Goal: Find specific page/section: Find specific page/section

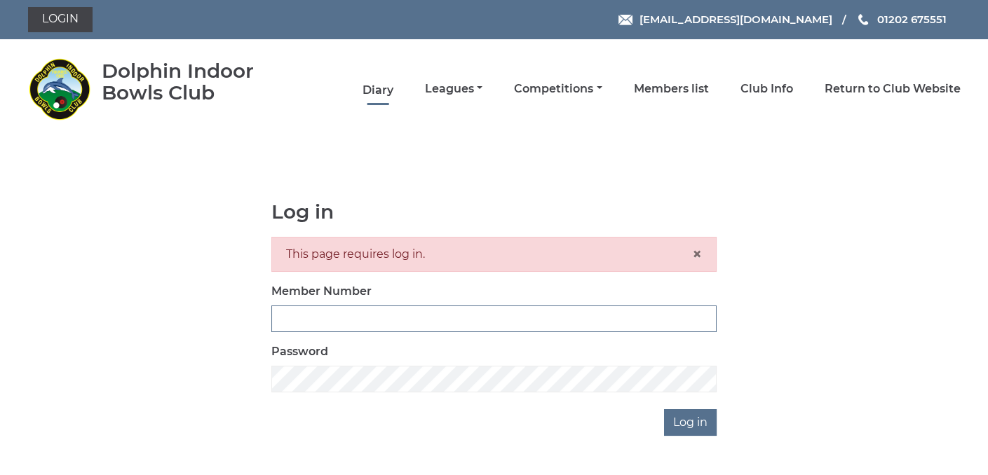
type input "3361"
click at [372, 83] on link "Diary" at bounding box center [378, 90] width 31 height 15
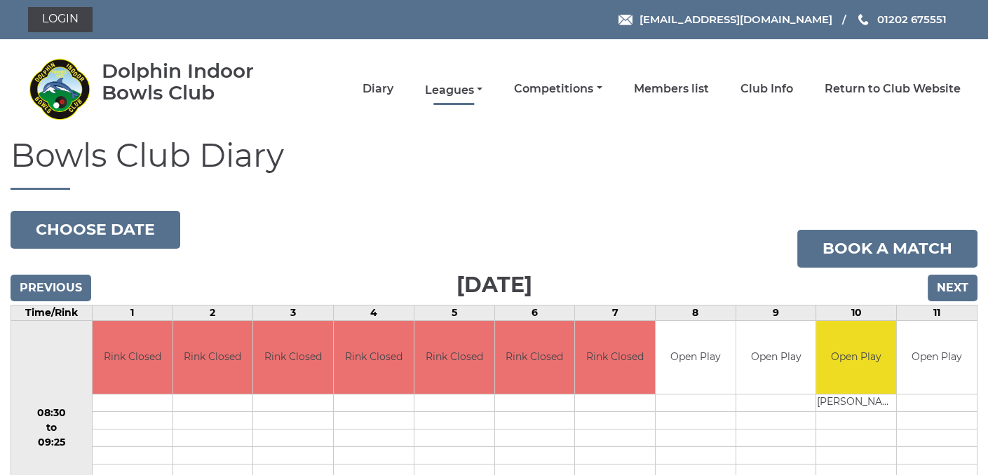
click at [455, 88] on link "Leagues" at bounding box center [454, 90] width 58 height 15
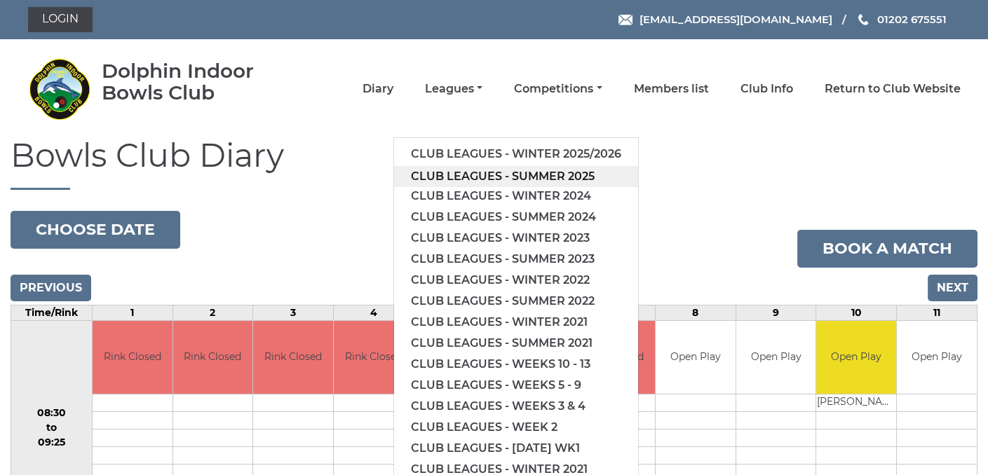
click at [472, 171] on link "Club leagues - Summer 2025" at bounding box center [516, 176] width 244 height 21
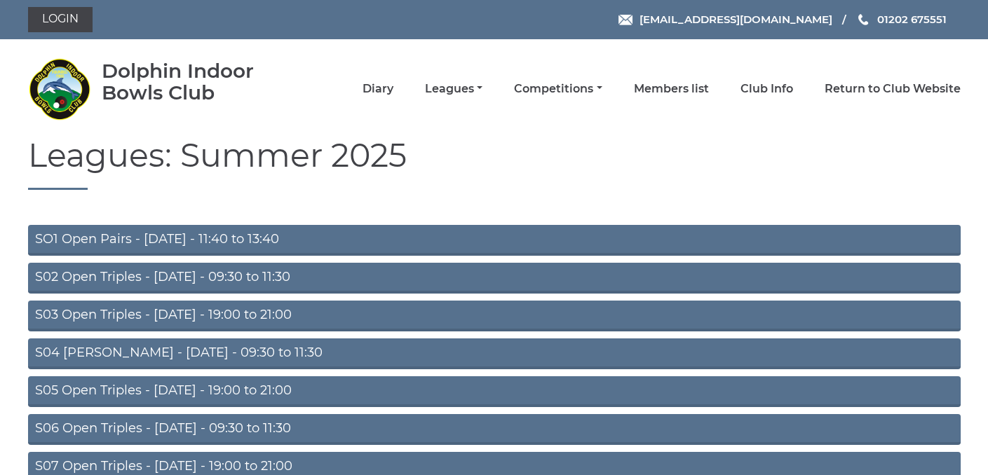
click at [194, 276] on link "S02 Open Triples - Tuesday - 09:30 to 11:30" at bounding box center [494, 278] width 933 height 31
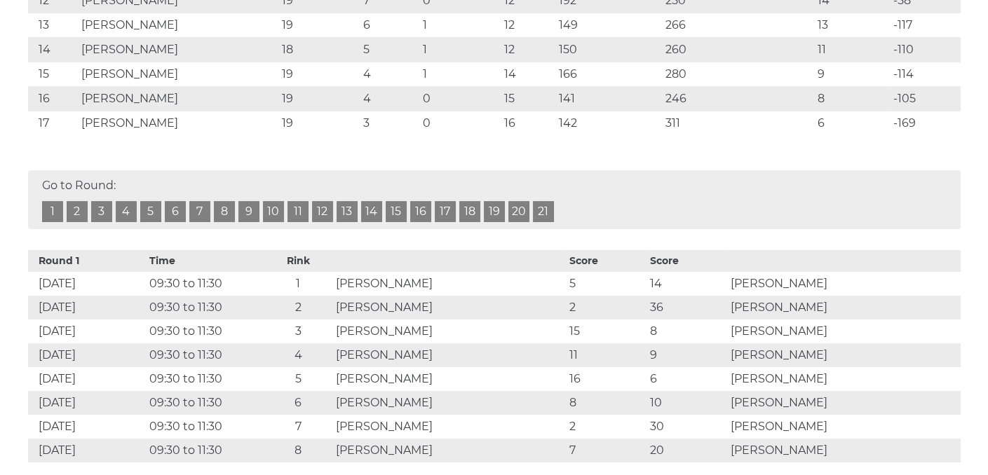
scroll to position [631, 0]
